Goal: Task Accomplishment & Management: Complete application form

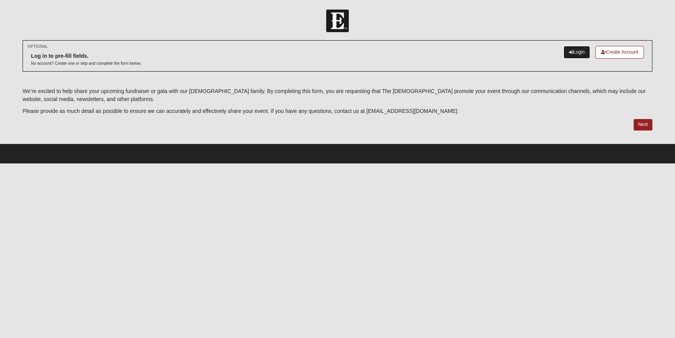
click at [572, 53] on link "Login" at bounding box center [577, 52] width 26 height 13
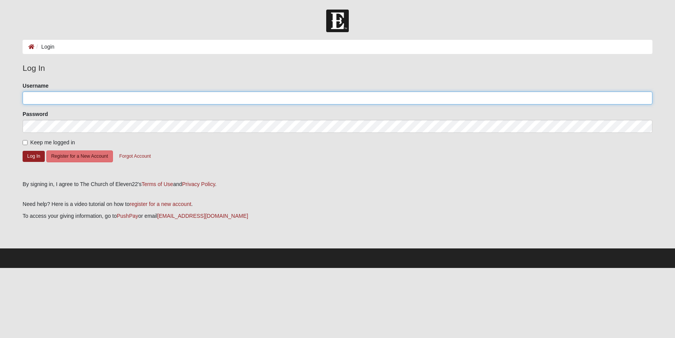
click at [46, 97] on input "Username" at bounding box center [338, 98] width 630 height 13
click at [23, 151] on button "Log In" at bounding box center [34, 156] width 22 height 11
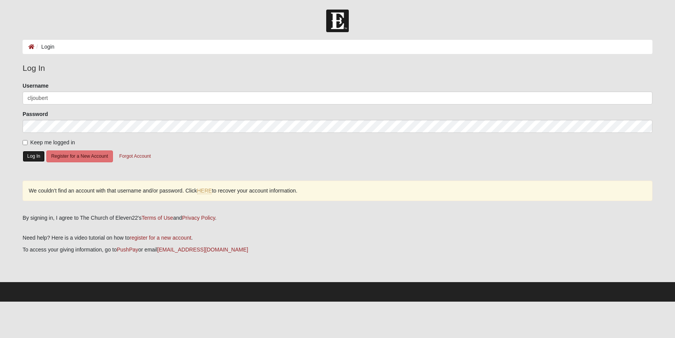
click at [34, 157] on button "Log In" at bounding box center [34, 156] width 22 height 11
click at [59, 97] on input "cljoubert" at bounding box center [338, 98] width 630 height 13
drag, startPoint x: 60, startPoint y: 97, endPoint x: 8, endPoint y: 98, distance: 51.7
click at [8, 98] on form "Log In Login Login Error Log In Please correct the following: Username cljouber…" at bounding box center [337, 156] width 675 height 292
click at [29, 157] on button "Log In" at bounding box center [34, 156] width 22 height 11
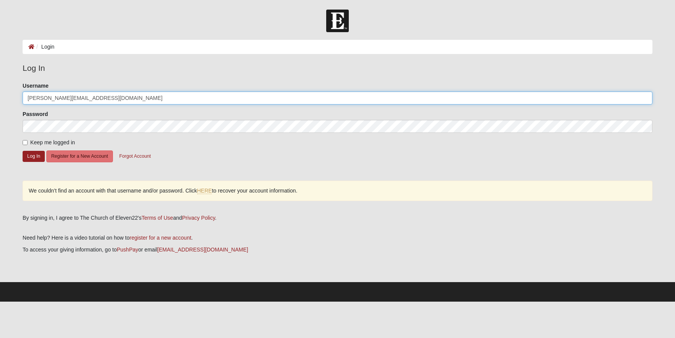
click at [88, 98] on input "[PERSON_NAME][EMAIL_ADDRESS][DOMAIN_NAME]" at bounding box center [338, 98] width 630 height 13
drag, startPoint x: 96, startPoint y: 98, endPoint x: 9, endPoint y: 97, distance: 86.5
click at [9, 97] on form "Log In Login Login Error Log In Please correct the following: Username christy@…" at bounding box center [337, 156] width 675 height 292
type input "cljoubert"
click at [32, 157] on button "Log In" at bounding box center [34, 156] width 22 height 11
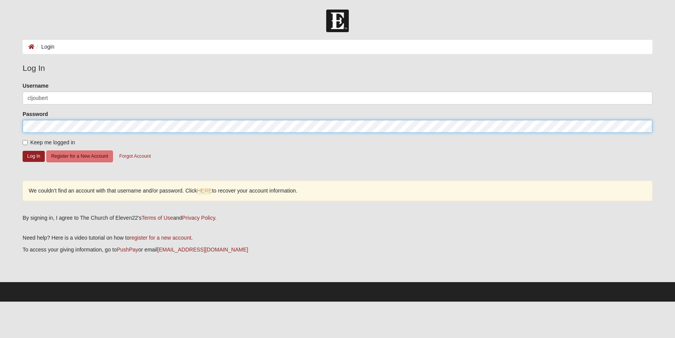
click at [10, 122] on form "Log In Login Login Error Log In Please correct the following: Username cljouber…" at bounding box center [337, 156] width 675 height 292
click at [21, 126] on div "Please correct the following: Username cljoubert Password Keep me logged in Log…" at bounding box center [337, 145] width 641 height 127
click at [23, 151] on button "Log In" at bounding box center [34, 156] width 22 height 11
click at [136, 157] on button "Forgot Account" at bounding box center [134, 156] width 41 height 12
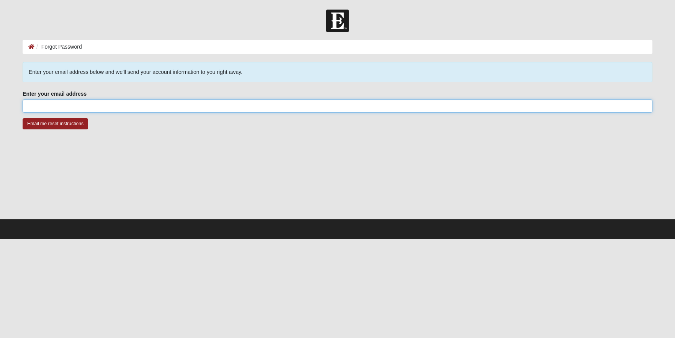
click at [58, 109] on input "Enter your email address" at bounding box center [338, 106] width 630 height 13
type input "Christyjobear@comcast.net"
click at [68, 126] on input "Email me reset instructions" at bounding box center [55, 123] width 65 height 11
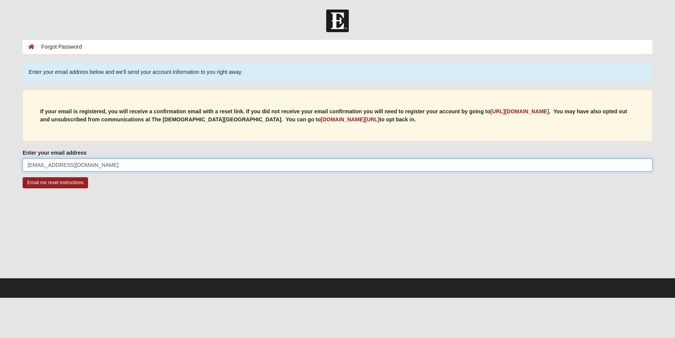
drag, startPoint x: 111, startPoint y: 164, endPoint x: 12, endPoint y: 164, distance: 98.8
click at [12, 164] on form "Log In Forgot Password Forgot Password Error Enter your email address below and…" at bounding box center [337, 154] width 675 height 288
type input "[PERSON_NAME][EMAIL_ADDRESS][DOMAIN_NAME]"
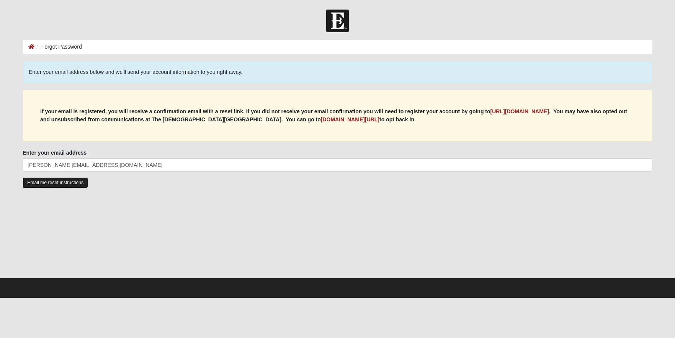
click at [47, 182] on input "Email me reset instructions" at bounding box center [55, 182] width 65 height 11
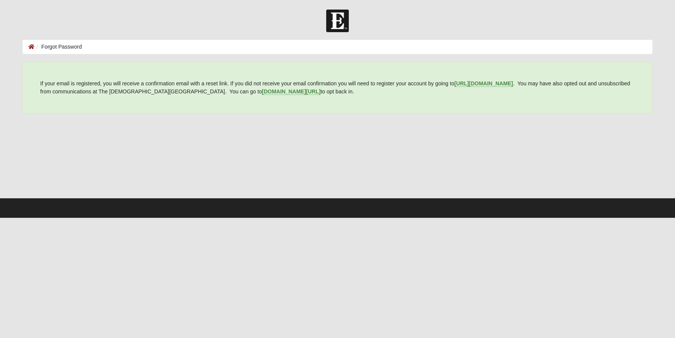
click at [337, 17] on img at bounding box center [337, 21] width 23 height 23
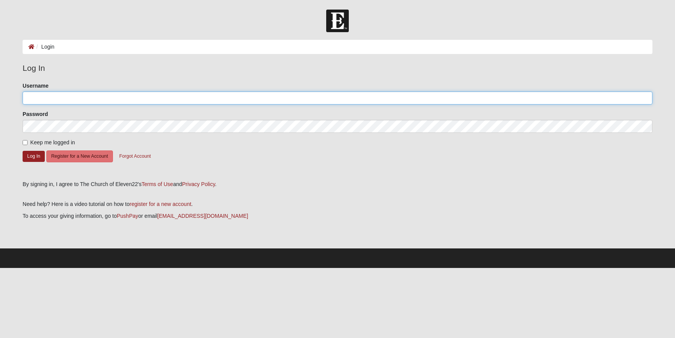
click at [44, 98] on input "Username" at bounding box center [338, 98] width 630 height 13
type input "[PERSON_NAME][EMAIL_ADDRESS][DOMAIN_NAME]"
click at [23, 151] on button "Log In" at bounding box center [34, 156] width 22 height 11
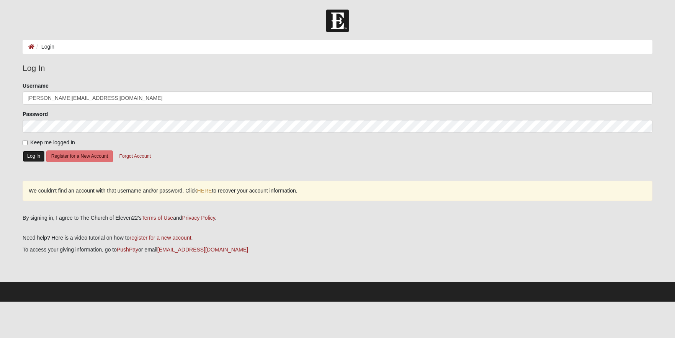
click at [33, 159] on button "Log In" at bounding box center [34, 156] width 22 height 11
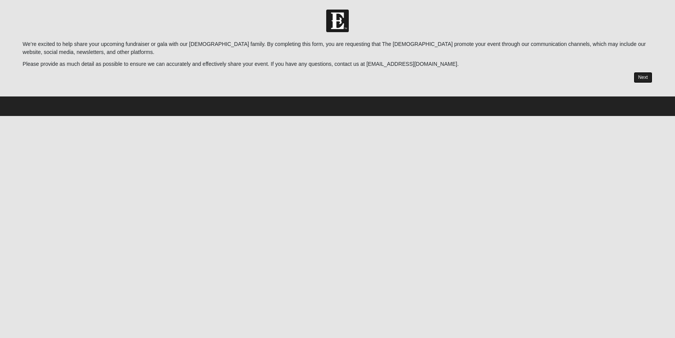
click at [646, 80] on link "Next" at bounding box center [643, 77] width 19 height 11
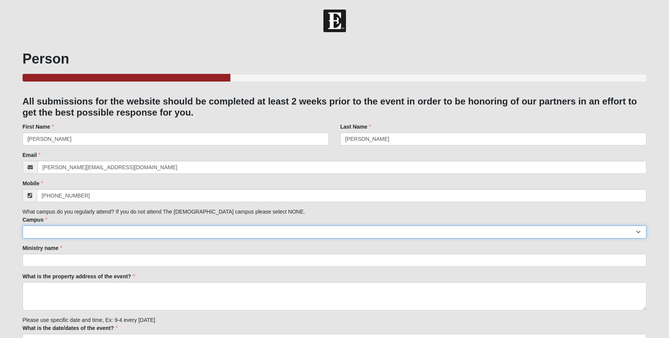
click at [43, 234] on select "Arlington Baymeadows Eleven22 Online [PERSON_NAME][GEOGRAPHIC_DATA] Jesup [GEOG…" at bounding box center [335, 232] width 624 height 13
select select "14"
click at [33, 264] on input "Ministry name" at bounding box center [335, 260] width 624 height 13
type input "Alpha-Omega Miracle Home"
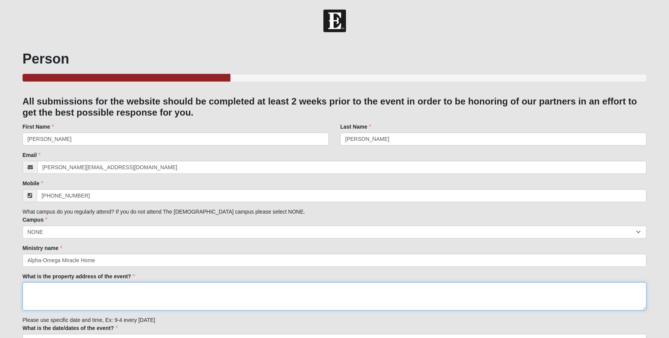
click at [38, 288] on textarea "What is the property address of the event?" at bounding box center [335, 296] width 624 height 28
click at [38, 294] on textarea "What is the property address of the event?" at bounding box center [335, 296] width 624 height 28
paste textarea "[STREET_ADDRESS][US_STATE]"
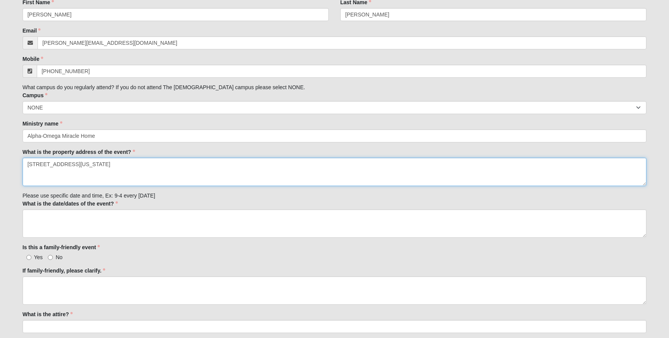
scroll to position [141, 0]
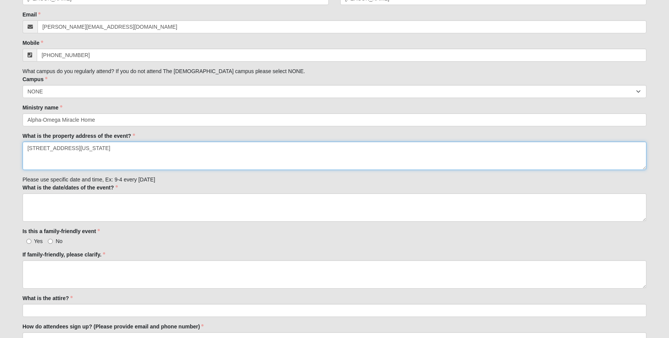
type textarea "[STREET_ADDRESS][US_STATE]"
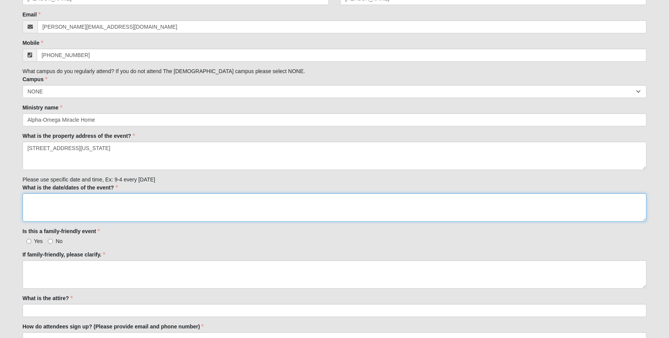
click at [35, 198] on textarea "What is the date/dates of the event?" at bounding box center [335, 207] width 624 height 28
paste textarea "[DATE]"
type textarea "[DATE]"
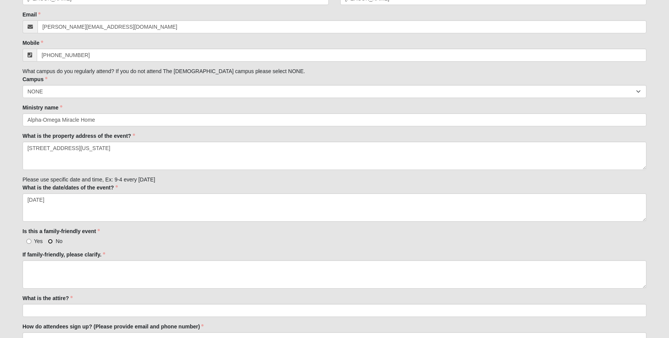
click at [51, 239] on input "No" at bounding box center [50, 241] width 5 height 5
radio input "true"
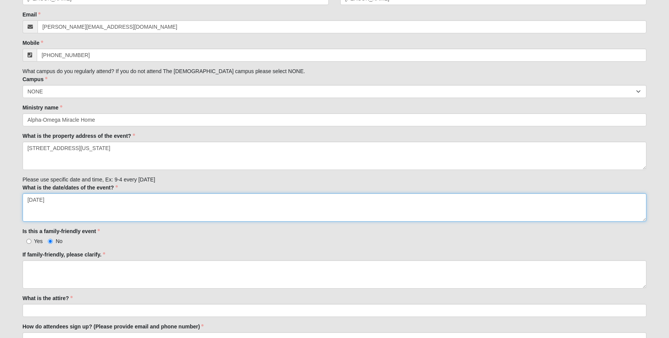
click at [107, 201] on textarea "[DATE]" at bounding box center [335, 207] width 624 height 28
click at [101, 200] on textarea "[DATE] %:30 pm" at bounding box center [335, 207] width 624 height 28
click at [96, 201] on textarea "[DATE] 5:30 pm" at bounding box center [335, 207] width 624 height 28
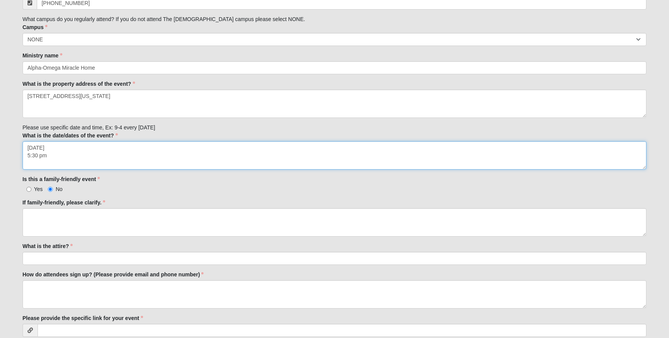
scroll to position [193, 0]
type textarea "[DATE] 5:30 pm"
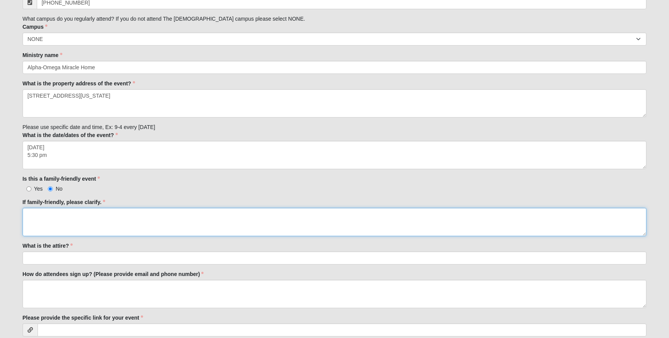
click at [94, 222] on textarea "If family-friendly, please clarify." at bounding box center [335, 222] width 624 height 28
type textarea "N/A"
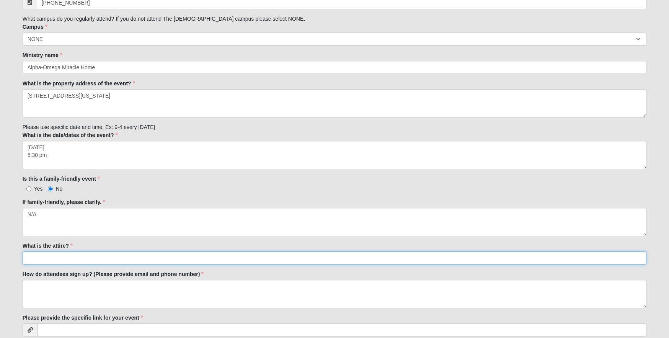
click at [37, 258] on input "What is the attire?" at bounding box center [335, 258] width 624 height 13
type input "Dressy Denim"
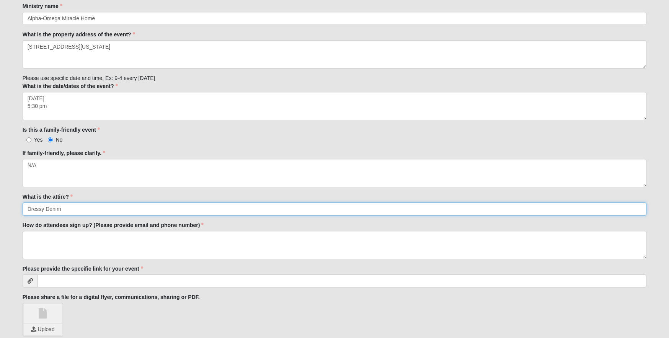
scroll to position [244, 0]
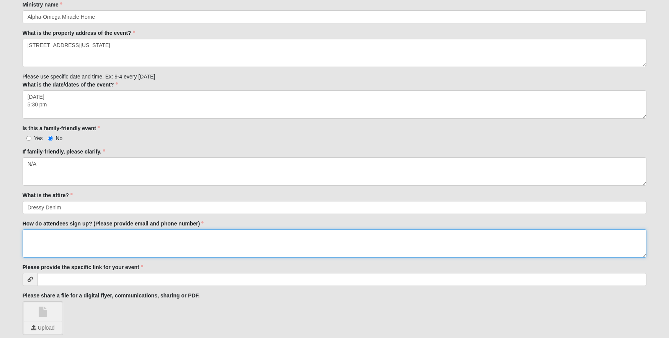
click at [43, 238] on textarea "How do attendees sign up? (Please provide email and phone number)" at bounding box center [335, 243] width 624 height 28
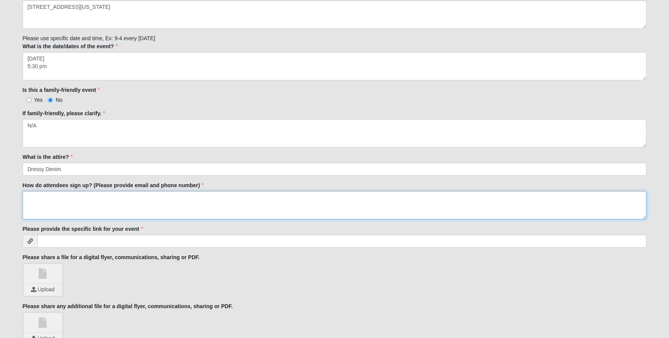
scroll to position [283, 0]
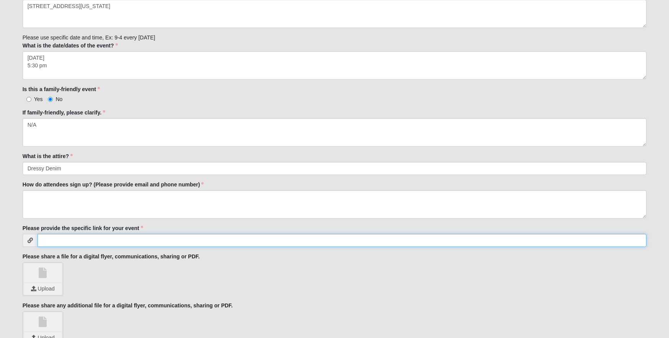
click at [50, 242] on input "Please provide the specific link for your event" at bounding box center [343, 240] width 610 height 13
paste input "[DOMAIN_NAME][URL]"
type input "[DOMAIN_NAME][URL]"
click at [36, 195] on textarea "How do attendees sign up? (Please provide email and phone number)" at bounding box center [335, 204] width 624 height 28
click at [230, 232] on div "Please provide the specific link for your event [DOMAIN_NAME][URL]" at bounding box center [335, 235] width 624 height 23
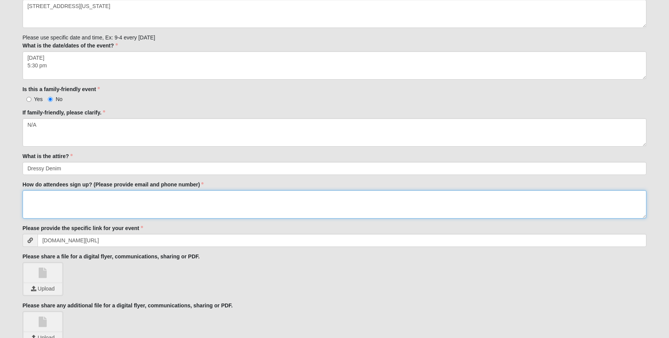
click at [103, 198] on textarea "How do attendees sign up? (Please provide email and phone number)" at bounding box center [335, 204] width 624 height 28
type textarea "N/A"
click at [40, 289] on input "file" at bounding box center [43, 288] width 38 height 11
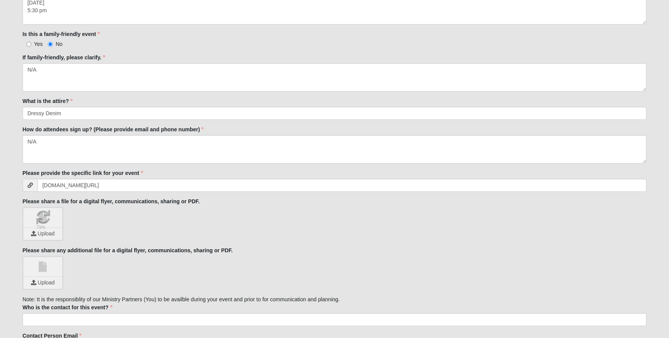
scroll to position [355, 0]
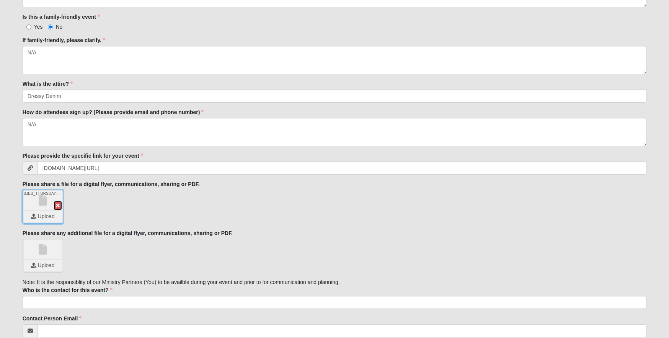
click at [57, 204] on icon at bounding box center [58, 205] width 4 height 5
click at [43, 218] on input "file" at bounding box center [43, 216] width 38 height 11
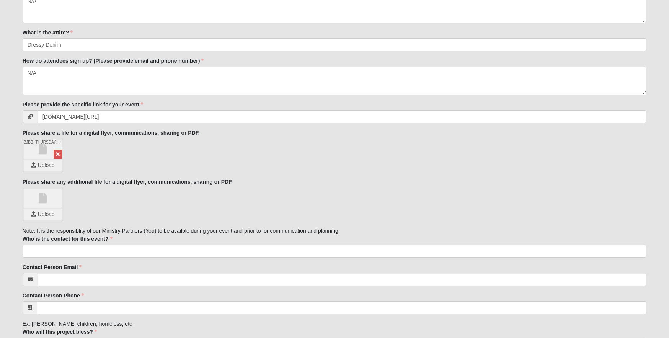
scroll to position [407, 0]
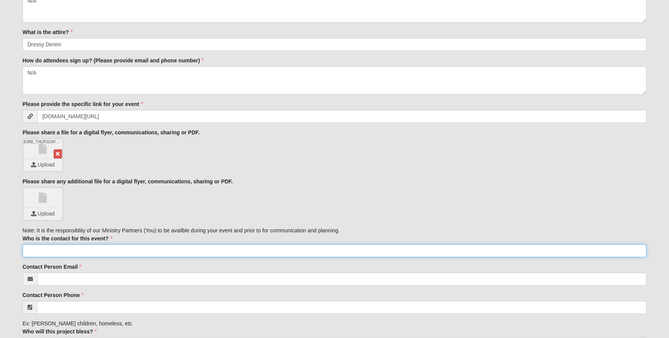
click at [50, 250] on input "Who is the contact for this event?" at bounding box center [335, 250] width 624 height 13
paste input "[PERSON_NAME] at [PERSON_NAME][EMAIL_ADDRESS][DOMAIN_NAME], call [PHONE_NUMBER]"
drag, startPoint x: 66, startPoint y: 251, endPoint x: 96, endPoint y: 250, distance: 30.3
click at [96, 250] on input "[PERSON_NAME] at [PERSON_NAME][EMAIL_ADDRESS][DOMAIN_NAME], call [PHONE_NUMBER]" at bounding box center [335, 250] width 624 height 13
drag, startPoint x: 109, startPoint y: 251, endPoint x: 67, endPoint y: 253, distance: 41.8
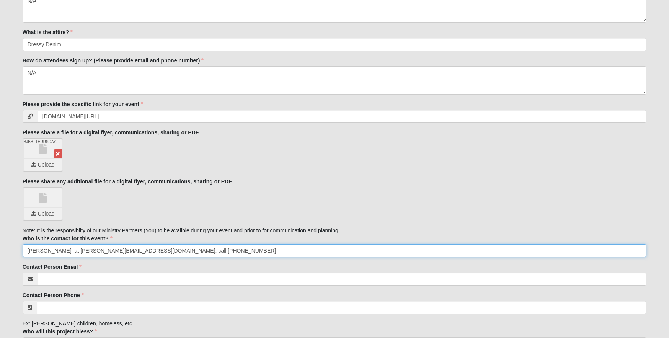
click at [67, 253] on input "[PERSON_NAME] at [PERSON_NAME][EMAIL_ADDRESS][DOMAIN_NAME], call [PHONE_NUMBER]" at bounding box center [335, 250] width 624 height 13
type input "[PERSON_NAME] at [PERSON_NAME][EMAIL_ADDRESS][DOMAIN_NAME], call [PHONE_NUMBER]"
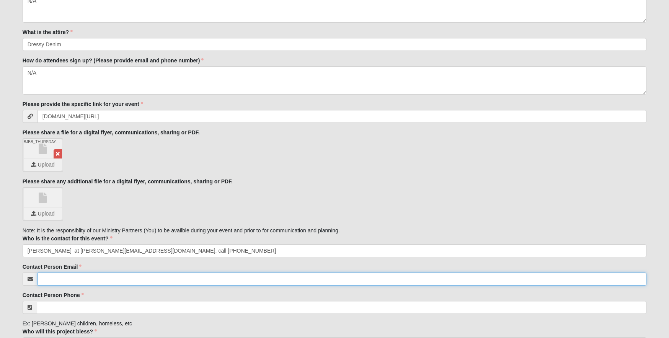
click at [48, 280] on input "Contact Person Email" at bounding box center [343, 279] width 610 height 13
paste input "[PERSON_NAME][EMAIL_ADDRESS][DOMAIN_NAME]"
type input "[PERSON_NAME][EMAIL_ADDRESS][DOMAIN_NAME]"
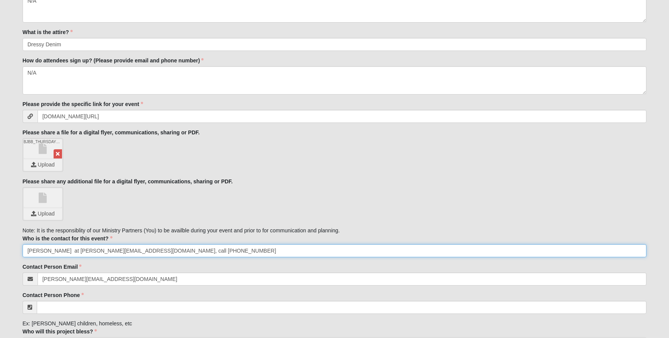
drag, startPoint x: 121, startPoint y: 251, endPoint x: 155, endPoint y: 251, distance: 34.1
click at [155, 251] on input "[PERSON_NAME] at [PERSON_NAME][EMAIL_ADDRESS][DOMAIN_NAME], call [PHONE_NUMBER]" at bounding box center [335, 250] width 624 height 13
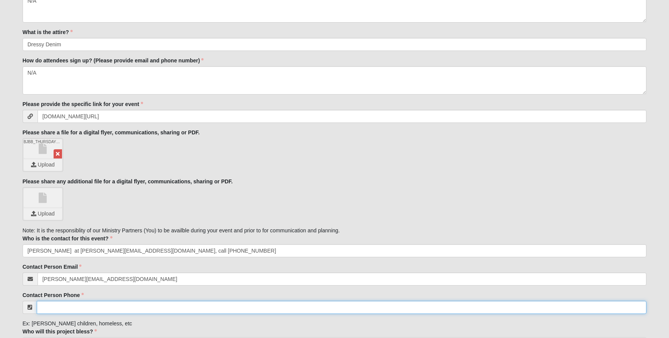
click at [53, 309] on input "Contact Person Phone" at bounding box center [342, 307] width 610 height 13
paste input "[PHONE_NUMBER]"
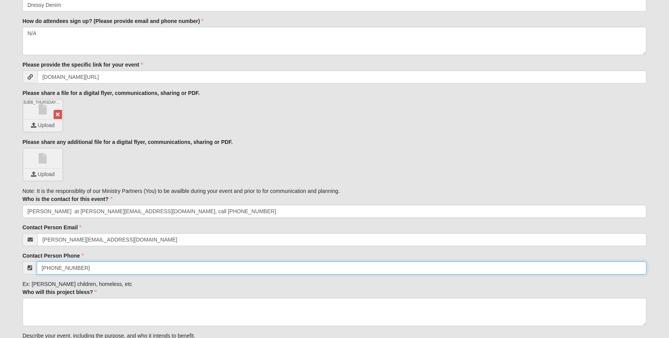
scroll to position [475, 0]
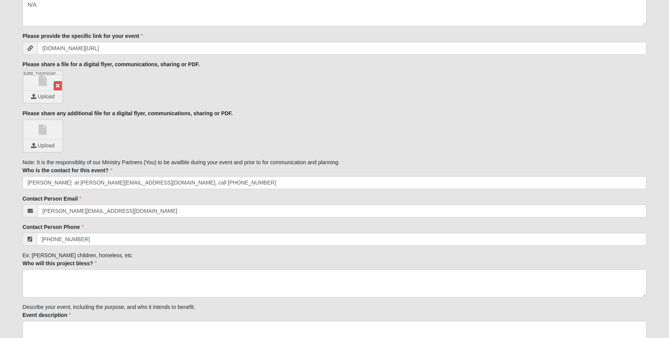
type input "[PHONE_NUMBER]"
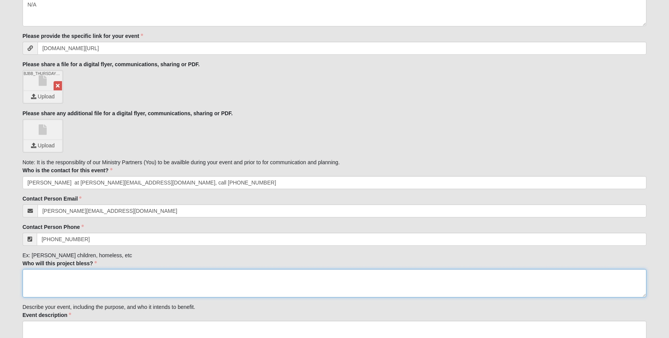
click at [51, 277] on textarea "Who will this project bless?" at bounding box center [335, 283] width 624 height 28
paste textarea "young mothers, children, and senior women"
drag, startPoint x: 29, startPoint y: 276, endPoint x: 25, endPoint y: 276, distance: 5.0
click at [25, 276] on textarea "young mothers, children, and senior women" at bounding box center [335, 283] width 624 height 28
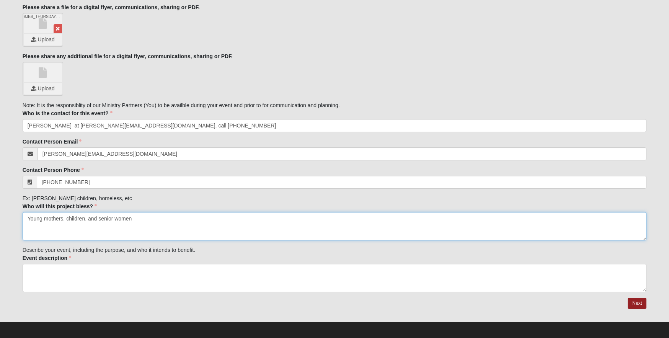
scroll to position [533, 0]
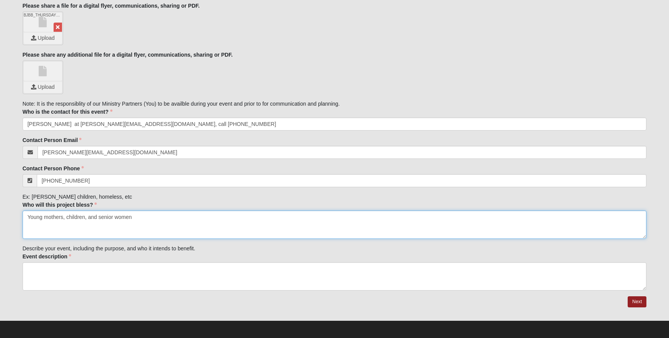
type textarea "Young mothers, children, and senior women"
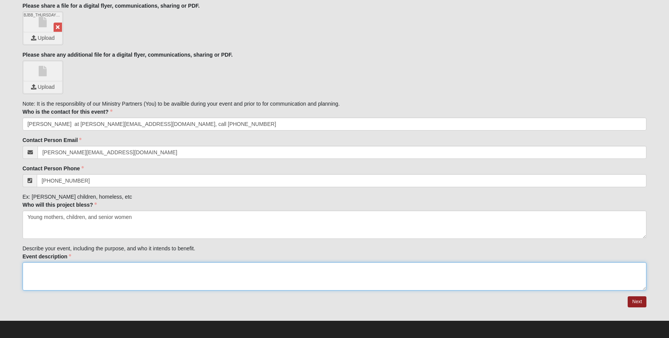
click at [47, 276] on textarea "Event description" at bounding box center [335, 276] width 624 height 28
paste textarea "Join us for the 5th Annual Blue [PERSON_NAME] & Benefit at the [PERSON_NAME][GE…"
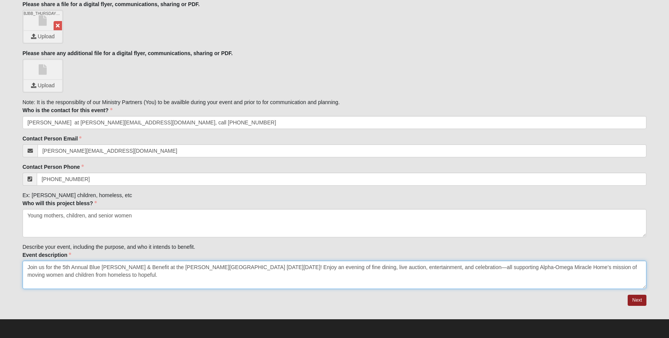
scroll to position [536, 0]
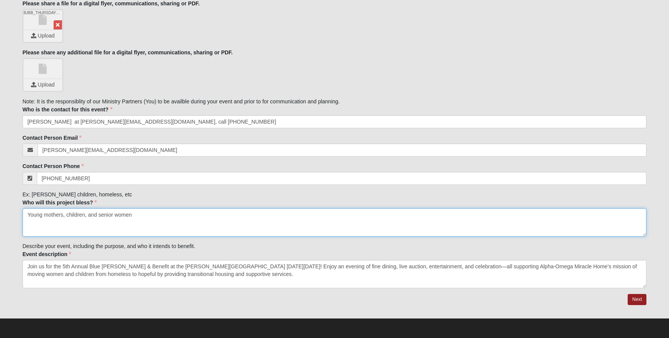
drag, startPoint x: 136, startPoint y: 216, endPoint x: 28, endPoint y: 214, distance: 108.4
click at [28, 214] on textarea "Young mothers, children, and senior women" at bounding box center [335, 222] width 624 height 28
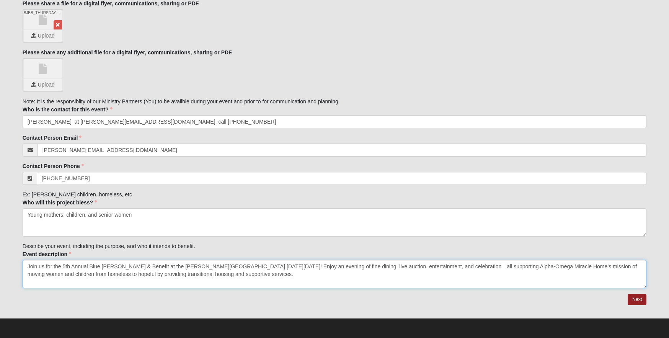
click at [586, 271] on textarea "Join us for the 5th Annual Blue [PERSON_NAME] & Benefit at the [PERSON_NAME][GE…" at bounding box center [335, 274] width 624 height 28
drag, startPoint x: 586, startPoint y: 266, endPoint x: 634, endPoint y: 265, distance: 48.7
click at [634, 265] on textarea "Join us for the 5th Annual Blue [PERSON_NAME] & Benefit at the [PERSON_NAME][GE…" at bounding box center [335, 274] width 624 height 28
paste textarea "Young mothers, children, and senior wom"
click at [588, 266] on textarea "Join us for the 5th Annual Blue [PERSON_NAME] & Benefit at the [PERSON_NAME][GE…" at bounding box center [335, 274] width 624 height 28
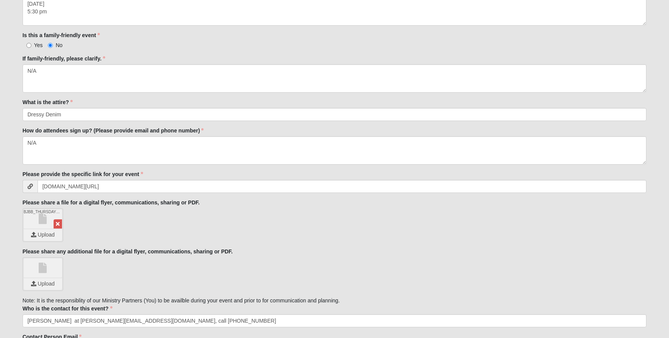
scroll to position [294, 0]
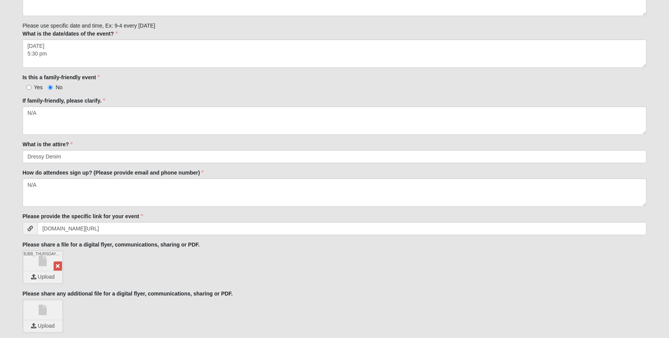
type textarea "Join us for the 5th Annual Blue [PERSON_NAME] & Benefit at the [PERSON_NAME][GE…"
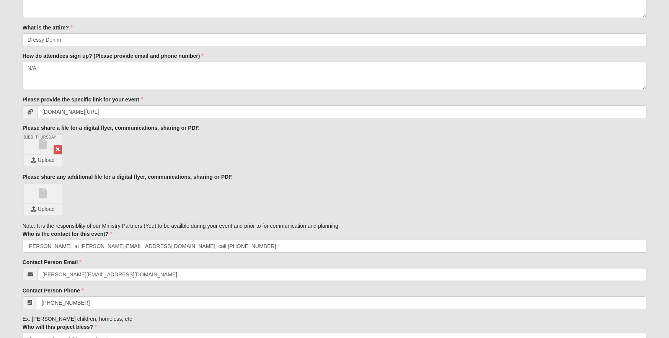
scroll to position [389, 0]
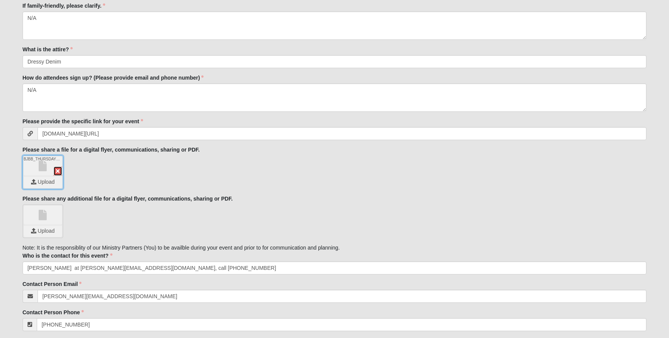
click at [59, 170] on icon at bounding box center [58, 170] width 4 height 5
click at [49, 183] on input "file" at bounding box center [43, 182] width 38 height 11
click at [47, 231] on input "file" at bounding box center [43, 231] width 38 height 11
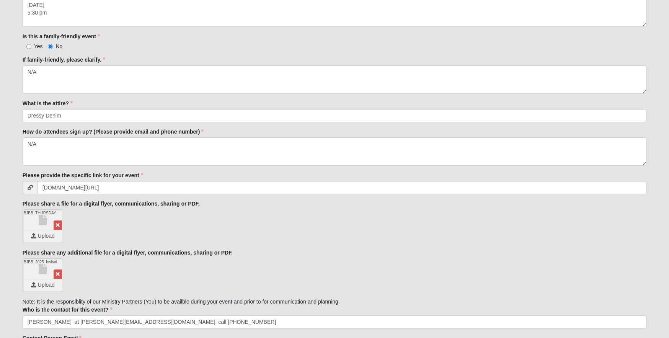
scroll to position [536, 0]
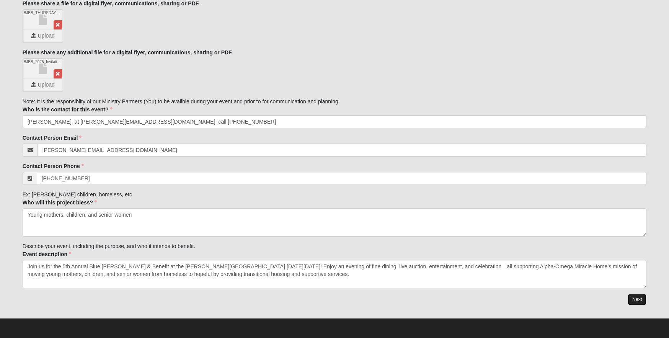
click at [638, 300] on link "Next" at bounding box center [637, 299] width 19 height 11
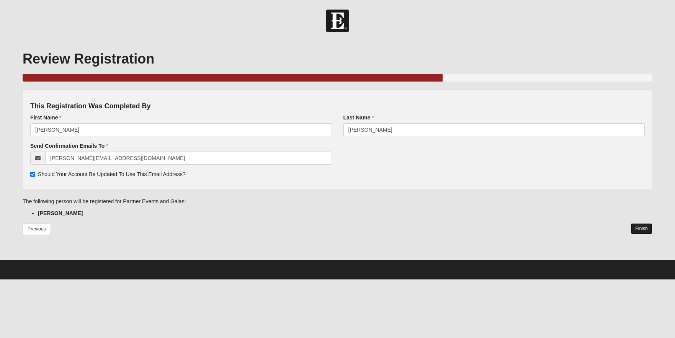
click at [638, 228] on link "Finish" at bounding box center [642, 228] width 22 height 11
